Goal: Task Accomplishment & Management: Complete application form

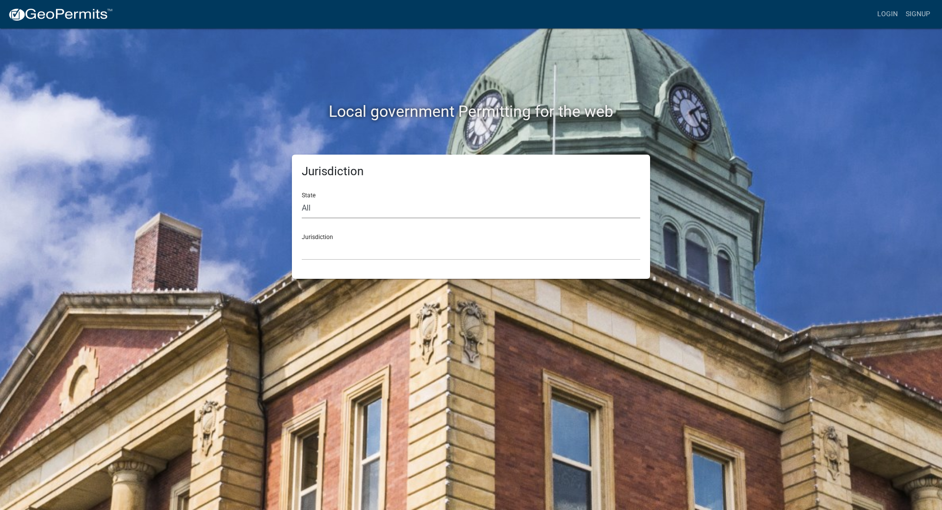
click at [350, 209] on select "All [US_STATE] [US_STATE] [US_STATE] [US_STATE] [US_STATE] [US_STATE] [US_STATE…" at bounding box center [471, 208] width 338 height 20
select select "[US_STATE]"
click at [302, 198] on select "All [US_STATE] [US_STATE] [US_STATE] [US_STATE] [US_STATE] [US_STATE] [US_STATE…" at bounding box center [471, 208] width 338 height 20
click at [333, 245] on select "City of [GEOGRAPHIC_DATA], [US_STATE] City of [GEOGRAPHIC_DATA], [US_STATE] Cit…" at bounding box center [471, 250] width 338 height 20
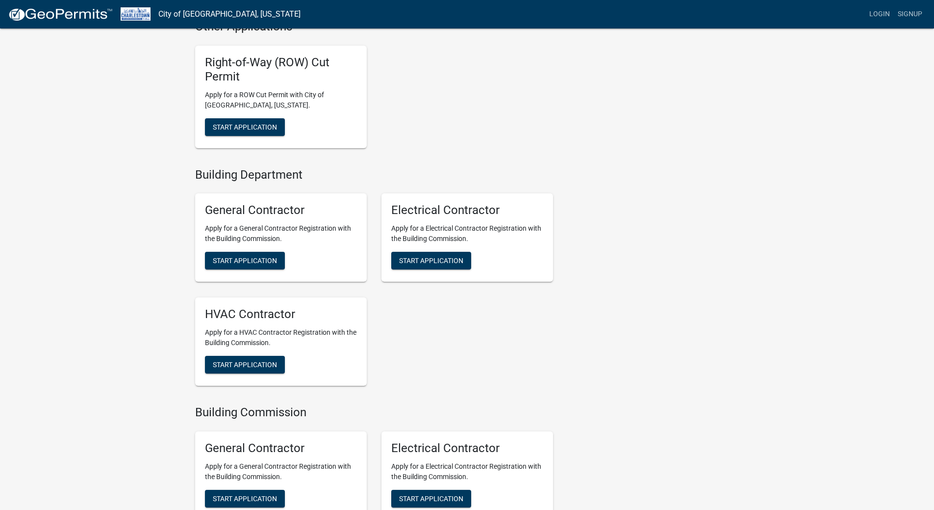
scroll to position [729, 0]
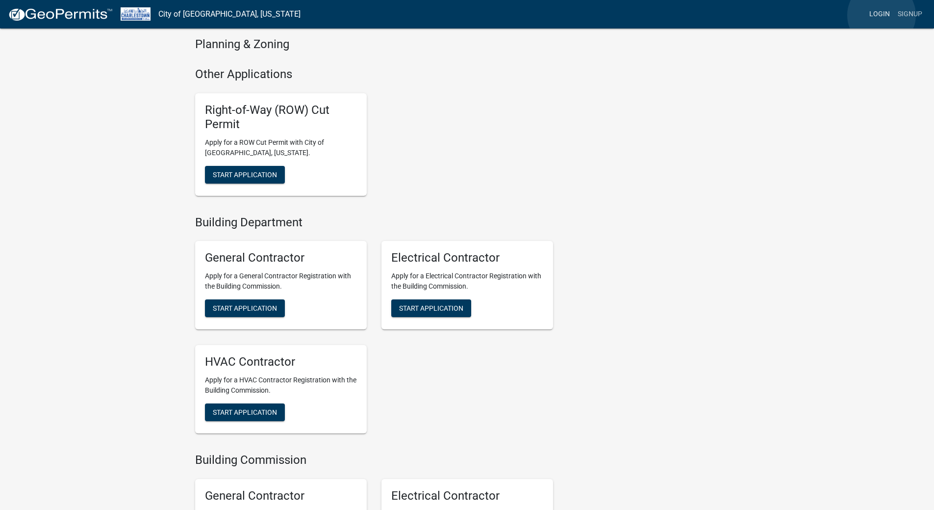
click at [882, 15] on link "Login" at bounding box center [880, 14] width 28 height 19
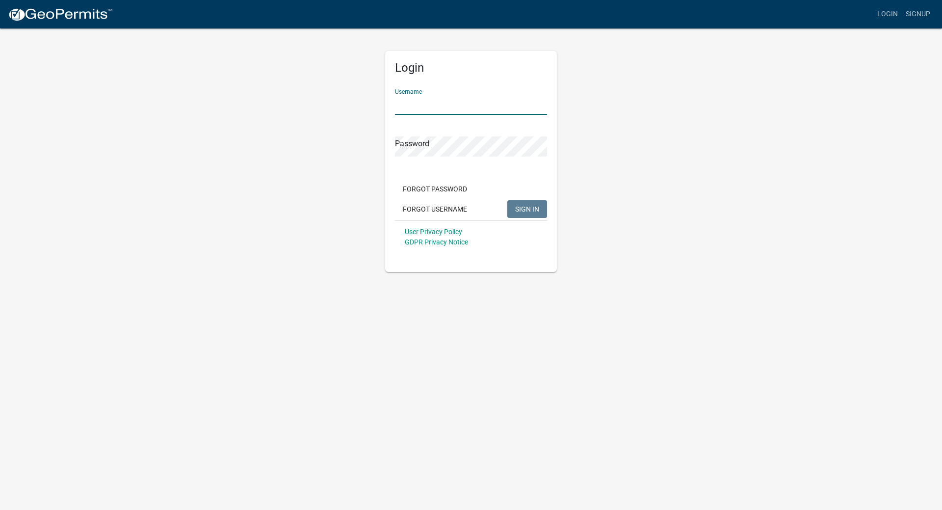
click at [421, 104] on input "Username" at bounding box center [471, 105] width 152 height 20
type input "olliermasonry"
click at [526, 205] on span "SIGN IN" at bounding box center [527, 209] width 24 height 8
click at [534, 213] on button "SIGN IN" at bounding box center [527, 209] width 40 height 18
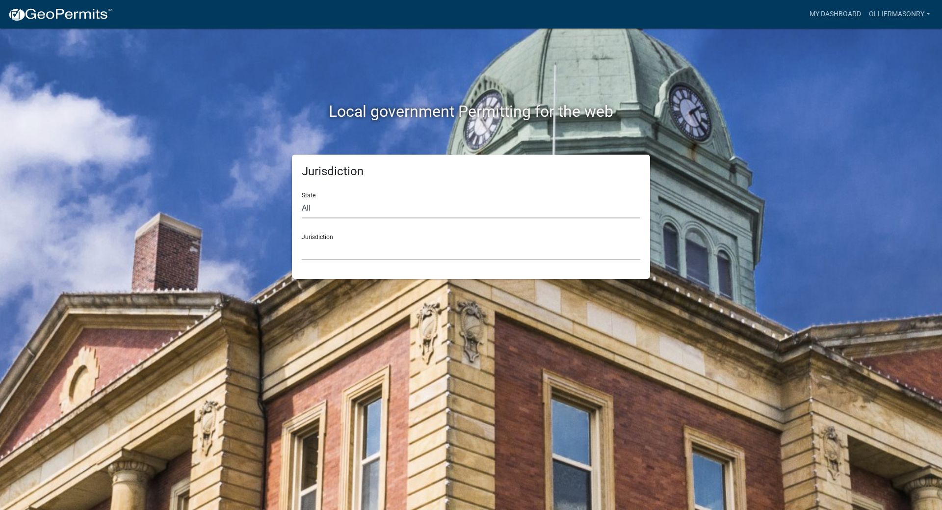
click at [316, 209] on select "All [US_STATE] [US_STATE] [US_STATE] [US_STATE] [US_STATE] [US_STATE] [US_STATE…" at bounding box center [471, 208] width 338 height 20
select select "[US_STATE]"
click at [302, 198] on select "All [US_STATE] [US_STATE] [US_STATE] [US_STATE] [US_STATE] [US_STATE] [US_STATE…" at bounding box center [471, 208] width 338 height 20
click at [845, 17] on link "My Dashboard" at bounding box center [834, 14] width 59 height 19
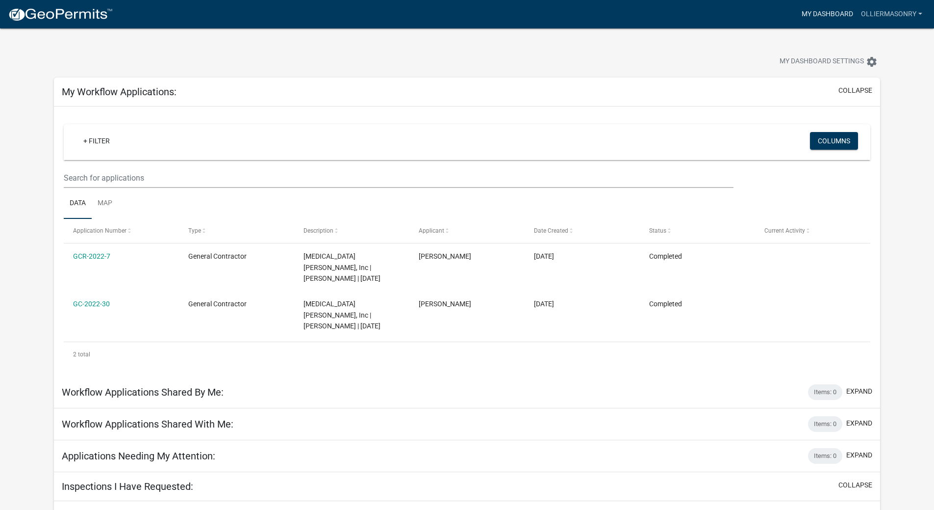
click at [817, 16] on link "My Dashboard" at bounding box center [827, 14] width 59 height 19
click at [820, 13] on link "My Dashboard" at bounding box center [827, 14] width 59 height 19
click at [914, 10] on link "olliermasonry" at bounding box center [891, 14] width 69 height 19
click at [861, 65] on link "Contractor Profile" at bounding box center [885, 64] width 84 height 24
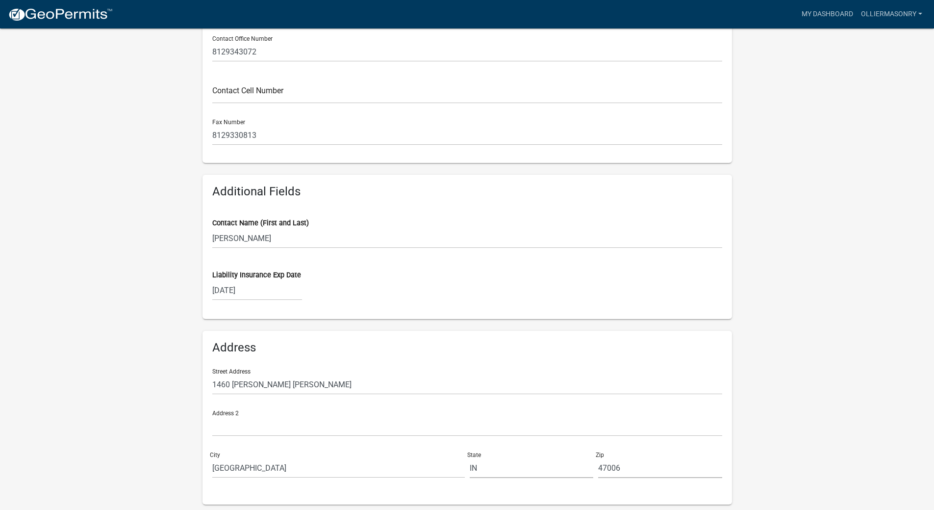
scroll to position [370, 0]
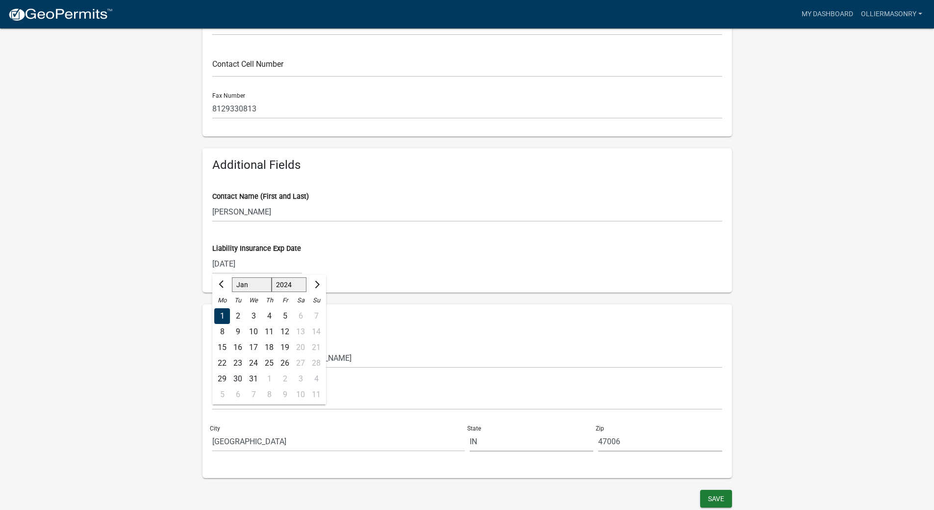
click at [258, 266] on div "[DATE] Jan Feb Mar Apr [PERSON_NAME][DATE] Sep Oct Nov [DATE] 1525 1526 1527 15…" at bounding box center [257, 264] width 90 height 20
click at [290, 283] on select "1524 1525 1526 1527 1528 1529 1530 1531 1532 1533 1534 1535 1536 1537 1538 1539…" at bounding box center [288, 285] width 35 height 15
select select "2026"
click at [271, 278] on select "1524 1525 1526 1527 1528 1529 1530 1531 1532 1533 1534 1535 1536 1537 1538 1539…" at bounding box center [288, 285] width 35 height 15
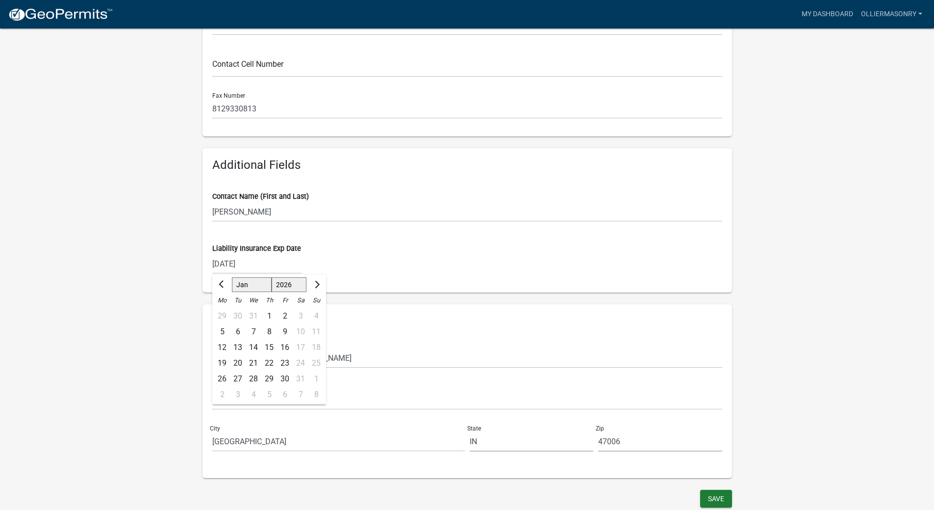
click at [432, 272] on div "[DATE] Jan Feb Mar Apr May Jun [DATE] Aug Sep Oct Nov [DATE] 1527 1528 1529 153…" at bounding box center [467, 264] width 510 height 20
select select "2024"
click at [268, 266] on div "[DATE] Jan Feb Mar Apr [PERSON_NAME][DATE] Sep Oct Nov [DATE] 1525 1526 1527 15…" at bounding box center [257, 264] width 90 height 20
click at [259, 261] on input "[DATE]" at bounding box center [257, 264] width 90 height 20
type input "[DATE]"
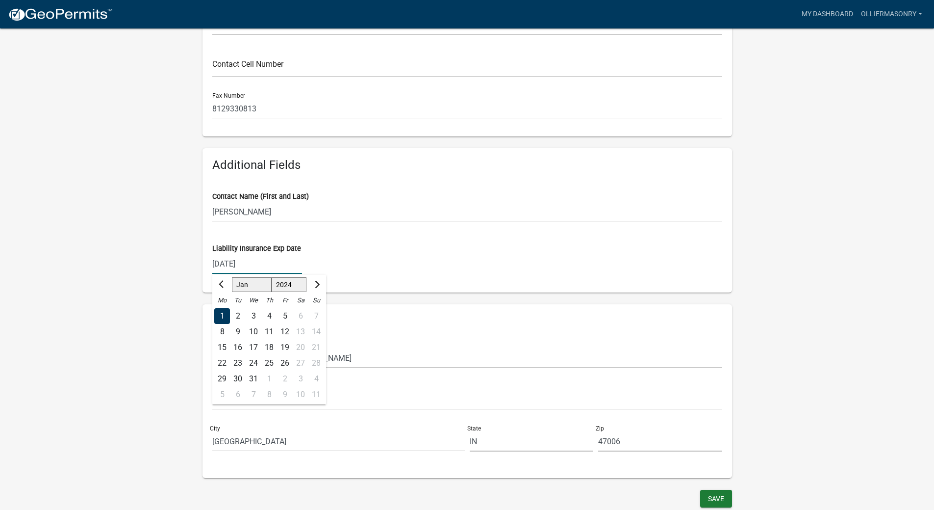
click at [412, 260] on div "[DATE] Jan Feb Mar Apr [PERSON_NAME][DATE] Sep Oct Nov [DATE] 1525 1526 1527 15…" at bounding box center [467, 264] width 510 height 20
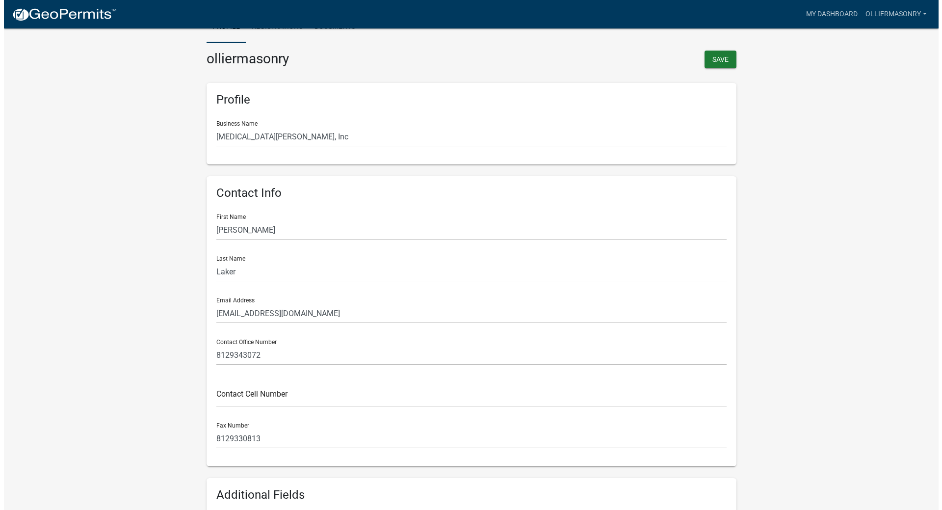
scroll to position [0, 0]
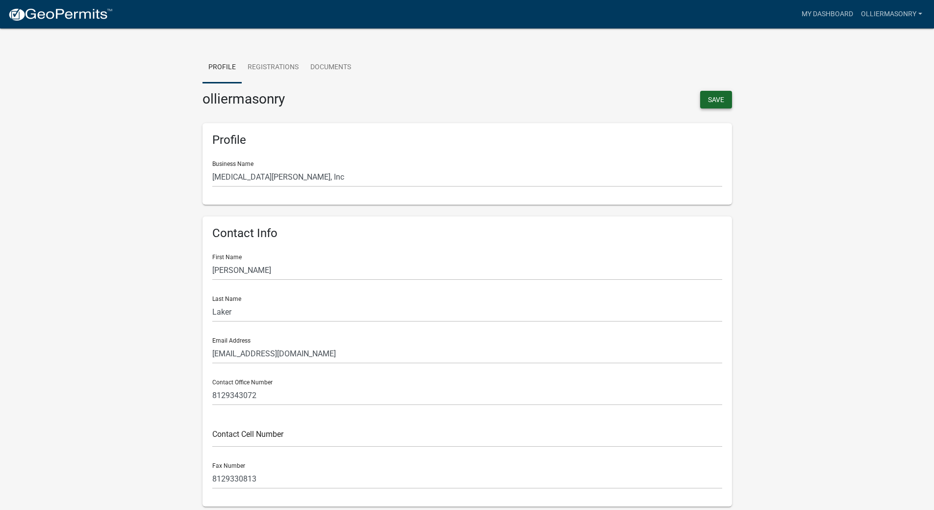
click at [711, 100] on button "Save" at bounding box center [716, 100] width 32 height 18
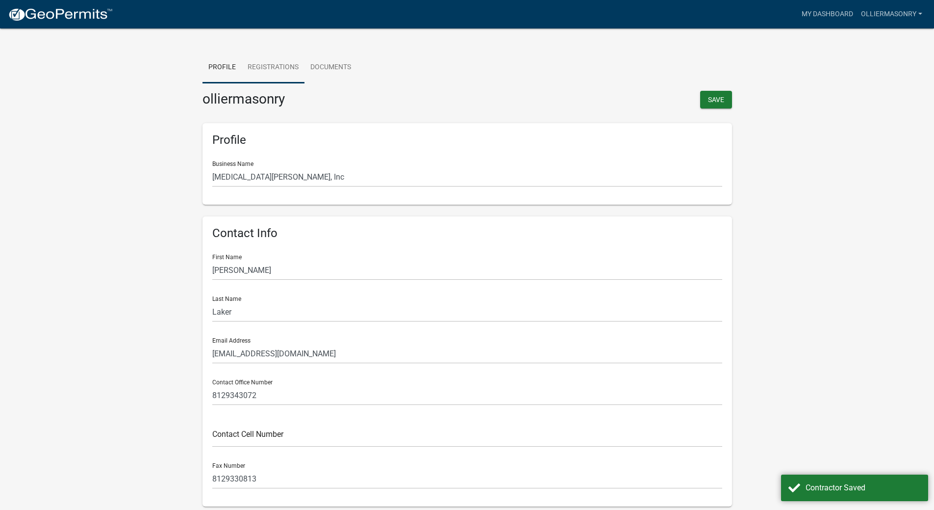
click at [273, 66] on link "Registrations" at bounding box center [273, 67] width 63 height 31
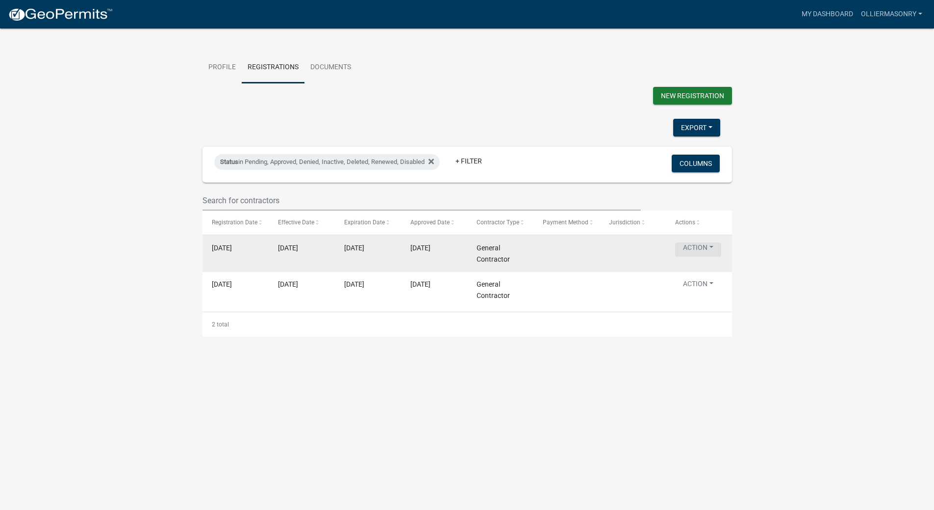
click at [703, 256] on button "Action" at bounding box center [698, 249] width 46 height 14
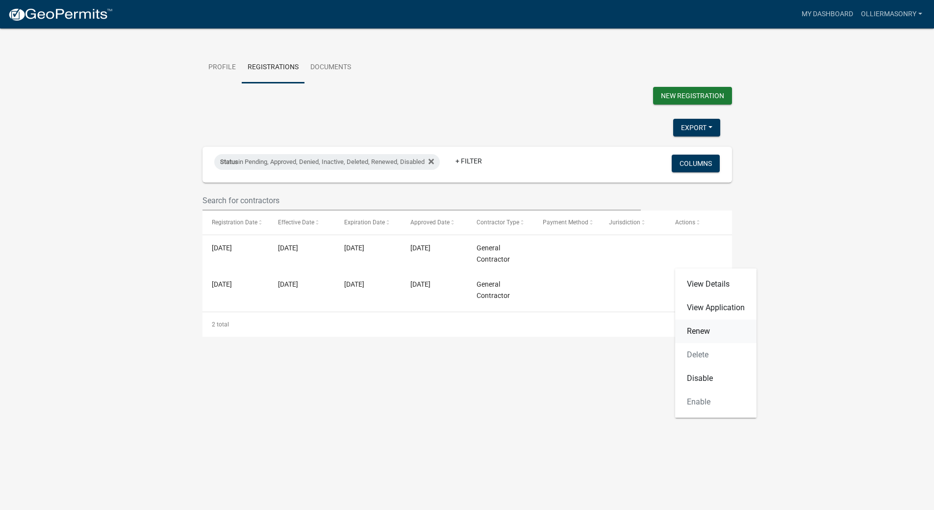
click at [695, 329] on link "Renew" at bounding box center [715, 331] width 81 height 24
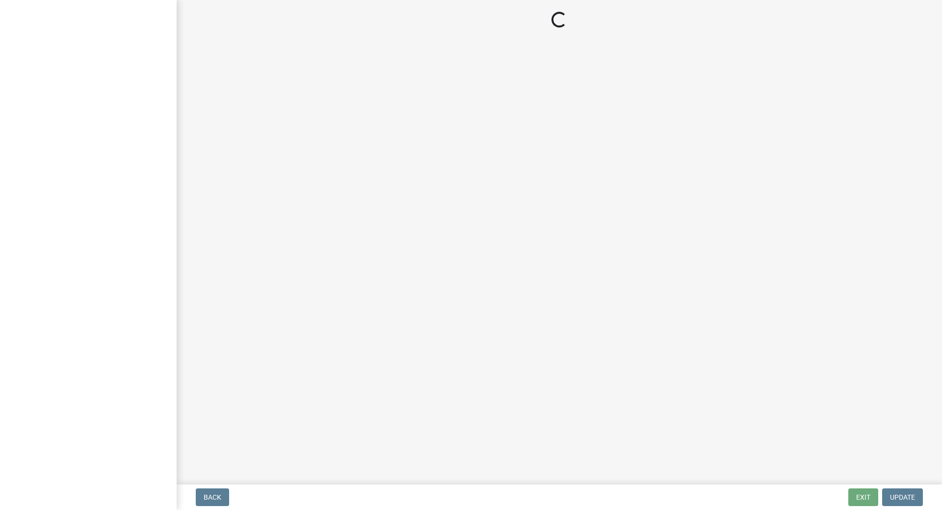
select select "IN"
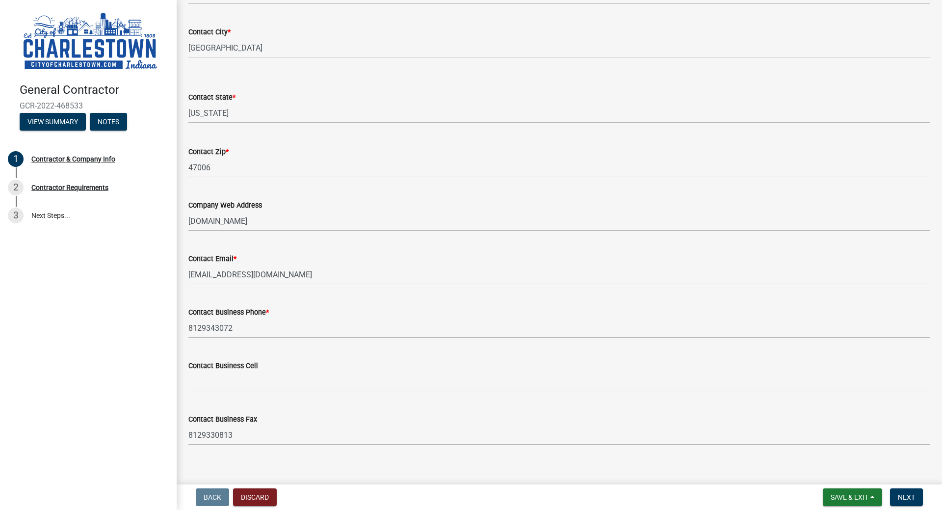
scroll to position [374, 0]
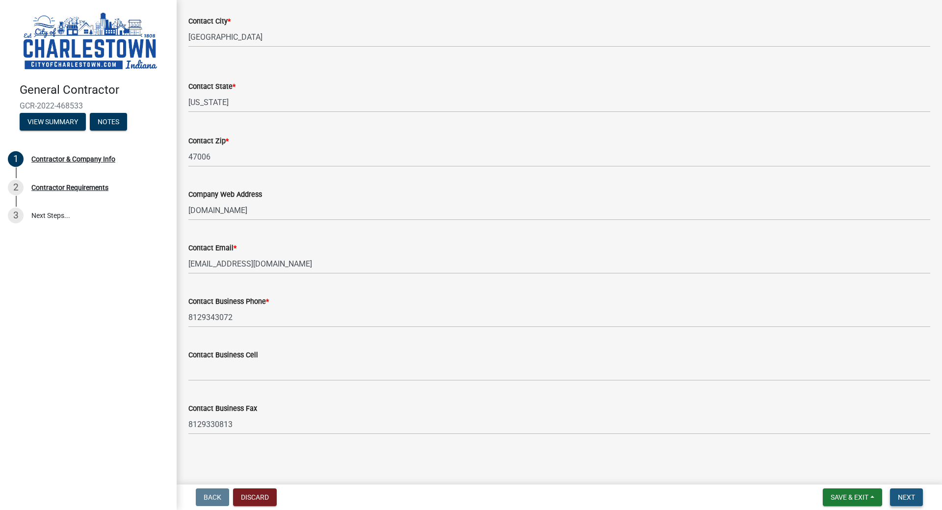
click at [909, 499] on span "Next" at bounding box center [906, 497] width 17 height 8
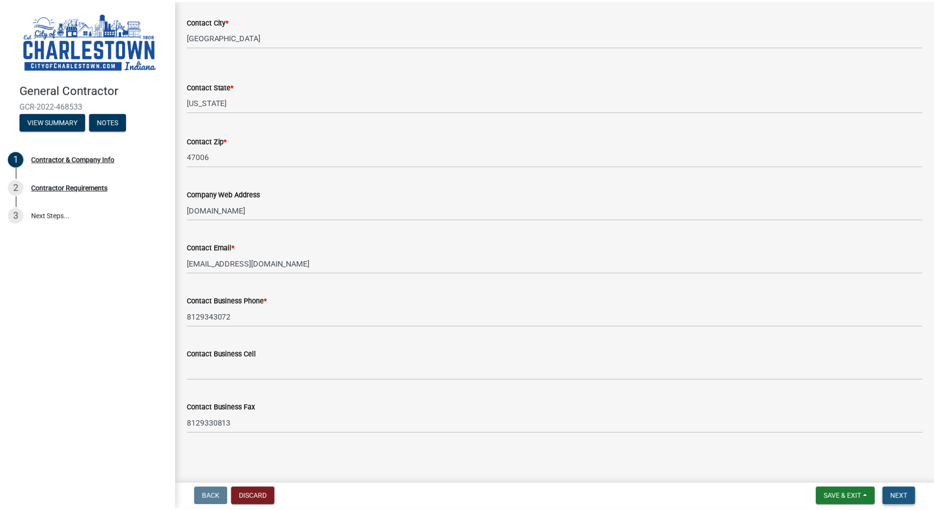
scroll to position [0, 0]
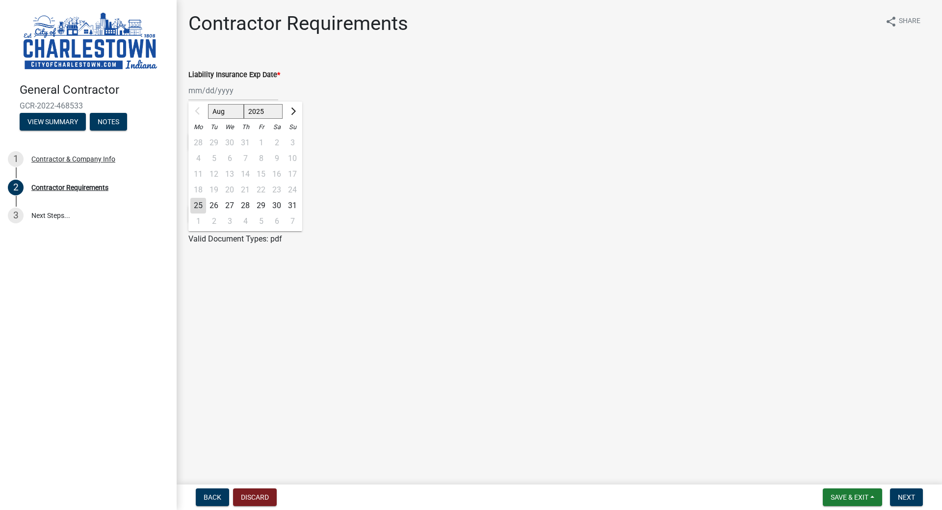
click at [201, 91] on div "Aug Sep Oct Nov [DATE] 2026 2027 2028 2029 2030 2031 2032 2033 2034 2035 2036 2…" at bounding box center [233, 90] width 90 height 20
click at [197, 90] on input "Liability Insurance Exp Date *" at bounding box center [233, 90] width 90 height 20
type input "01"
select select "2026"
click at [202, 91] on input "01" at bounding box center [233, 90] width 90 height 20
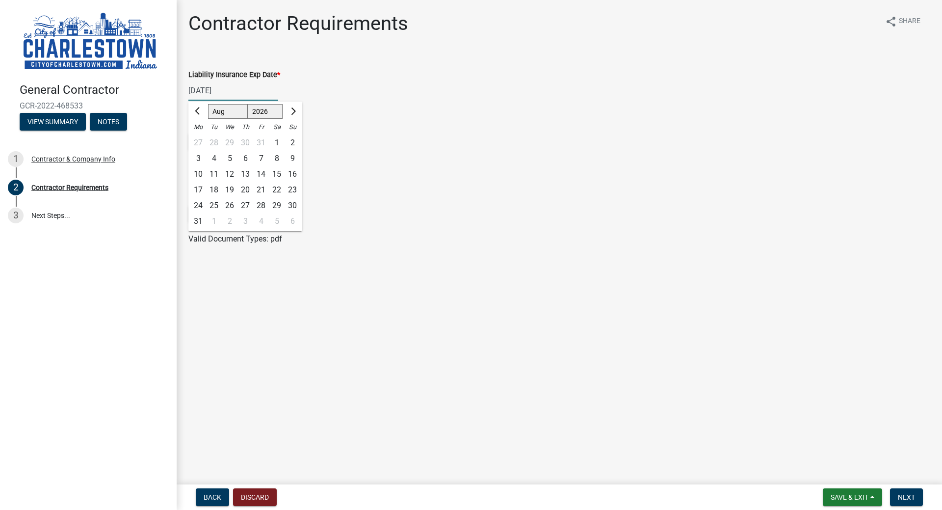
type input "[DATE]"
click at [909, 498] on span "Next" at bounding box center [906, 497] width 17 height 8
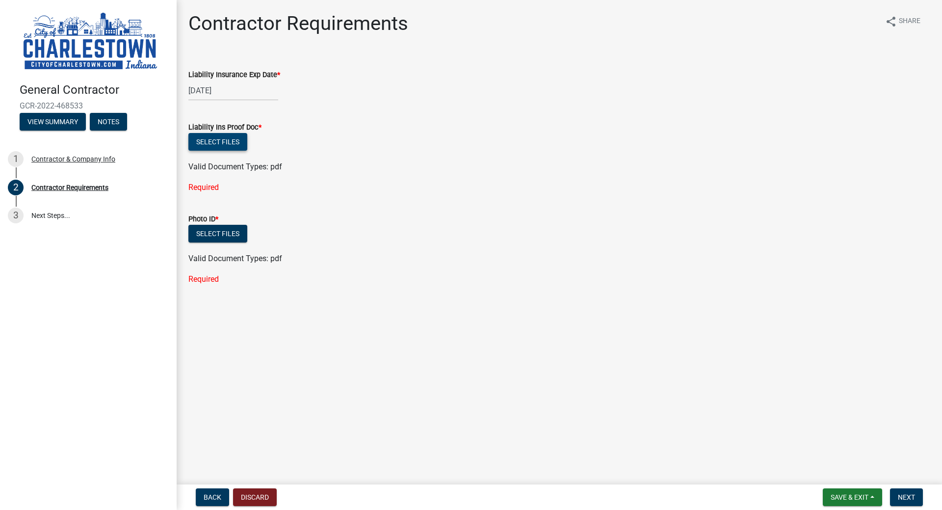
click at [226, 144] on button "Select files" at bounding box center [217, 142] width 59 height 18
click at [216, 140] on button "Select files" at bounding box center [217, 142] width 59 height 18
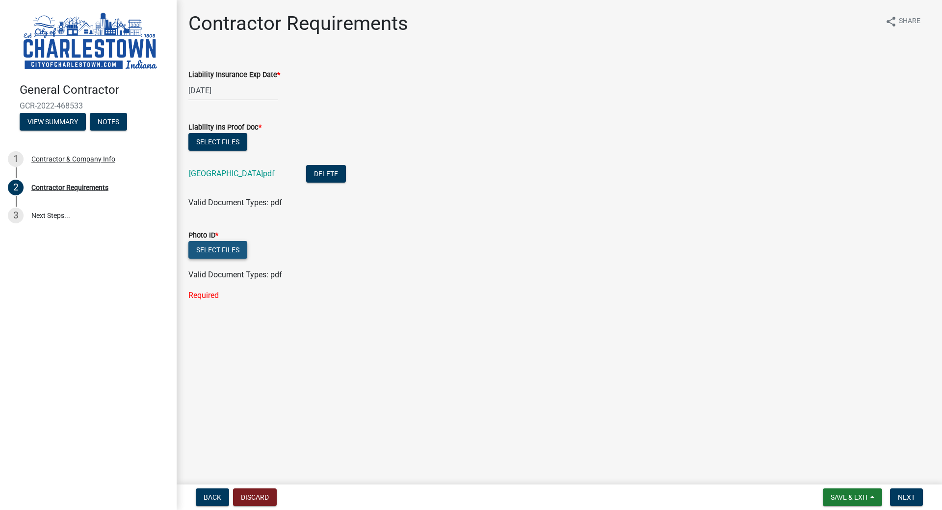
click at [210, 249] on button "Select files" at bounding box center [217, 250] width 59 height 18
click at [909, 501] on button "Next" at bounding box center [906, 497] width 33 height 18
click at [907, 495] on span "Next" at bounding box center [906, 497] width 17 height 8
click at [201, 298] on div "Required" at bounding box center [559, 295] width 742 height 12
click at [850, 499] on span "Save & Exit" at bounding box center [849, 497] width 38 height 8
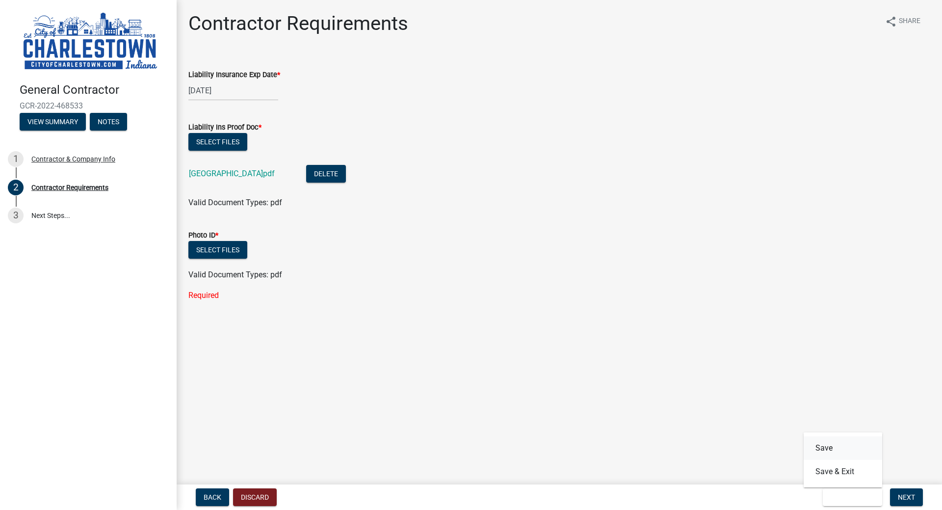
click at [831, 446] on button "Save" at bounding box center [842, 448] width 78 height 24
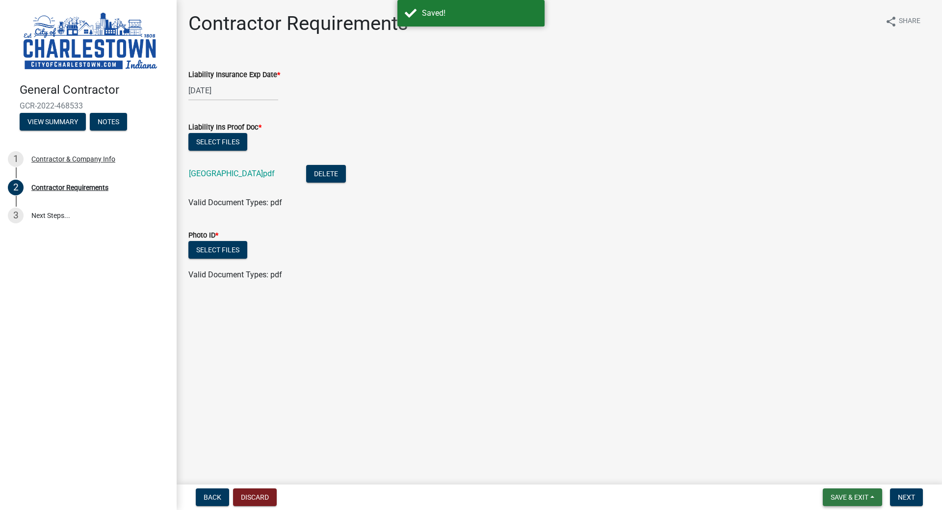
click at [855, 497] on span "Save & Exit" at bounding box center [849, 497] width 38 height 8
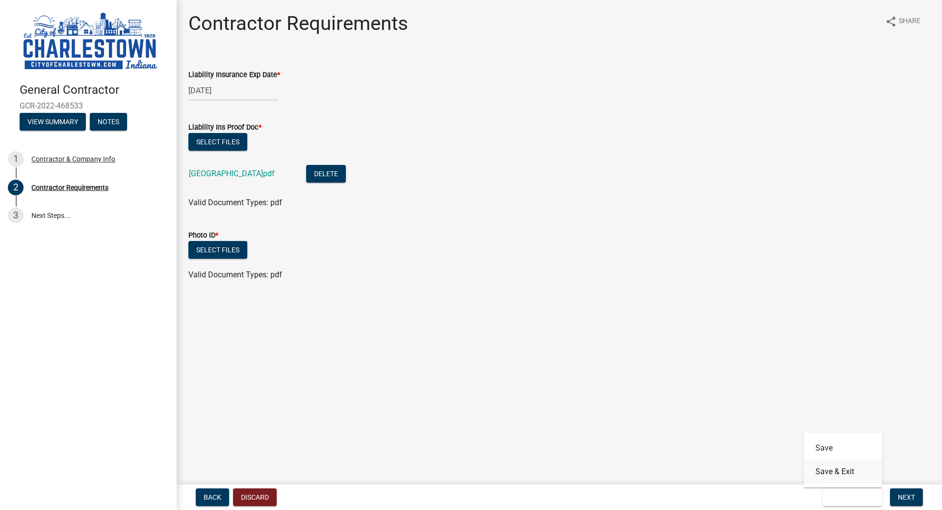
click at [833, 469] on button "Save & Exit" at bounding box center [842, 472] width 78 height 24
